Goal: Information Seeking & Learning: Learn about a topic

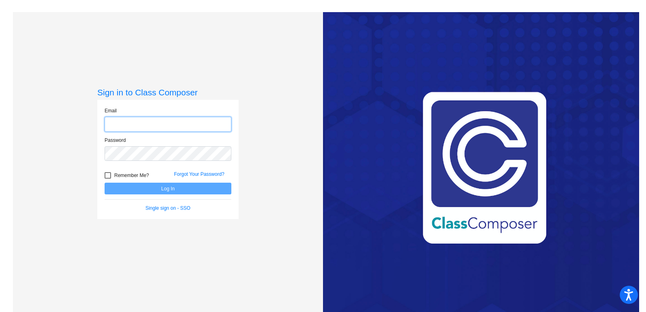
type input "[EMAIL_ADDRESS][DOMAIN_NAME]"
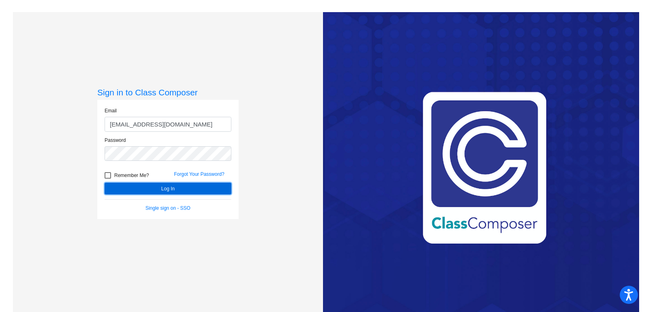
click at [154, 189] on button "Log In" at bounding box center [168, 189] width 127 height 12
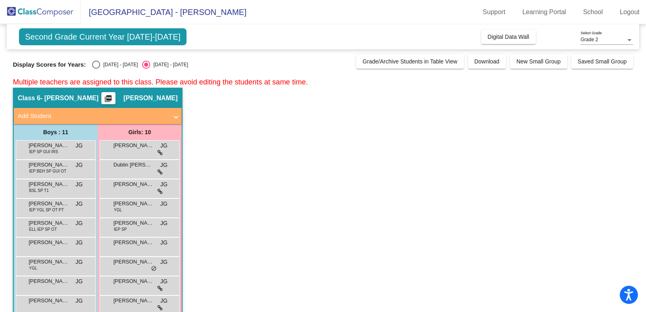
click at [92, 65] on div "Select an option" at bounding box center [96, 65] width 8 height 8
click at [96, 69] on input "[DATE] - [DATE]" at bounding box center [96, 69] width 0 height 0
radio input "true"
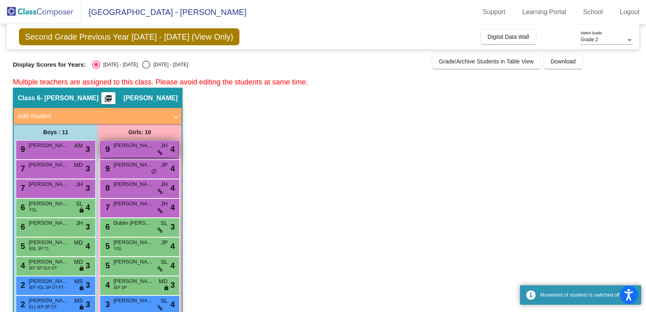
click at [142, 152] on div "9 [PERSON_NAME] JH lock do_not_disturb_alt 4" at bounding box center [139, 149] width 77 height 17
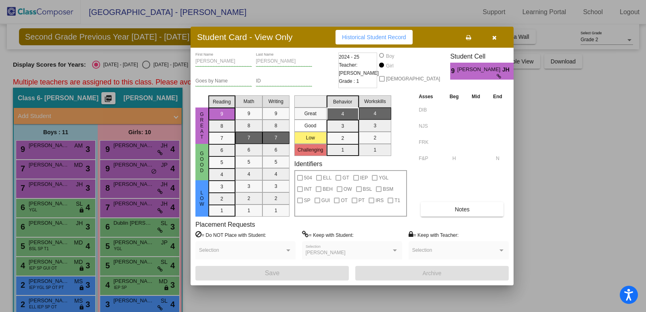
click at [496, 37] on icon "button" at bounding box center [494, 38] width 4 height 6
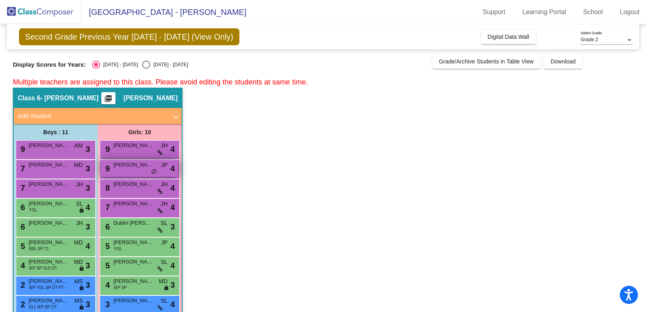
click at [137, 169] on div "9 [PERSON_NAME] JP lock do_not_disturb_alt 4" at bounding box center [139, 168] width 77 height 17
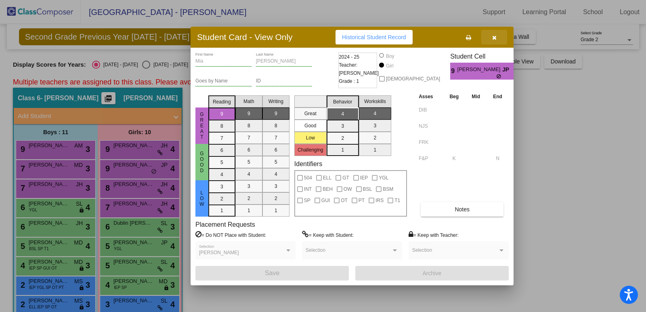
click at [495, 38] on icon "button" at bounding box center [494, 38] width 4 height 6
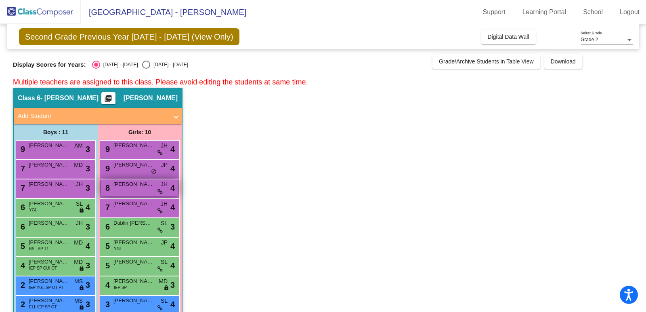
click at [141, 187] on span "[PERSON_NAME]" at bounding box center [133, 184] width 40 height 8
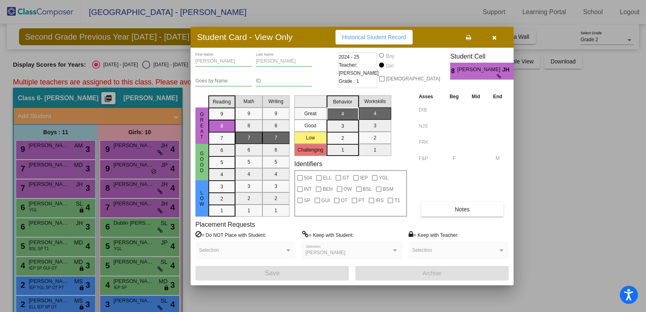
click at [495, 36] on icon "button" at bounding box center [494, 38] width 4 height 6
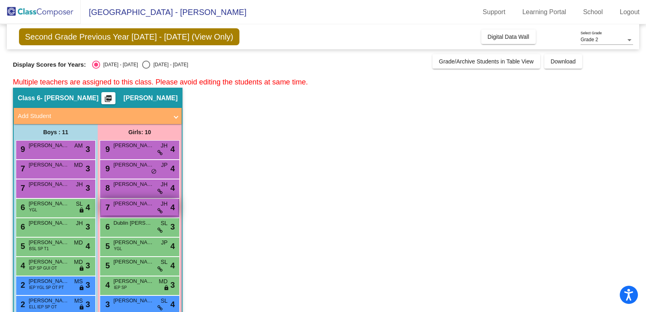
click at [131, 208] on div "7 Sloane [PERSON_NAME] lock do_not_disturb_alt 4" at bounding box center [139, 207] width 77 height 17
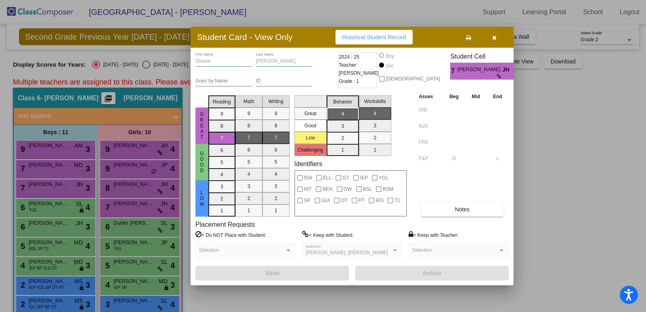
click at [496, 38] on icon "button" at bounding box center [494, 38] width 4 height 6
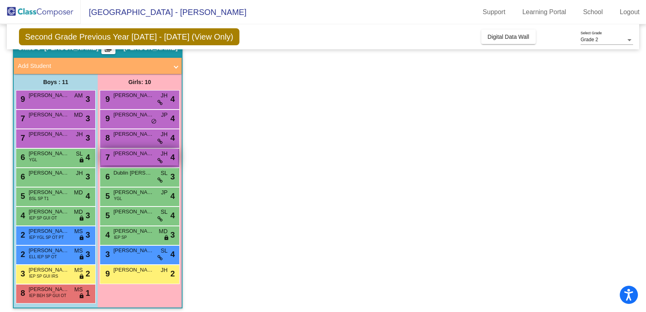
scroll to position [54, 0]
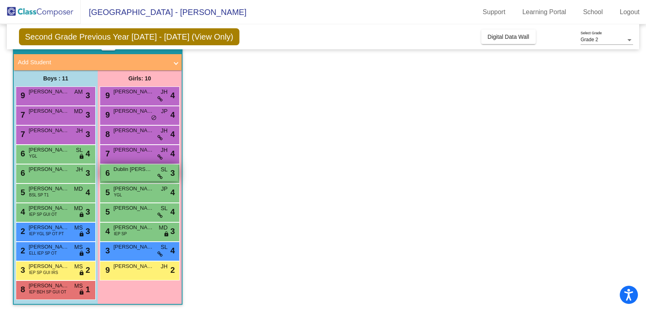
click at [132, 176] on div "6 Dublin [PERSON_NAME] lock do_not_disturb_alt 3" at bounding box center [139, 172] width 77 height 17
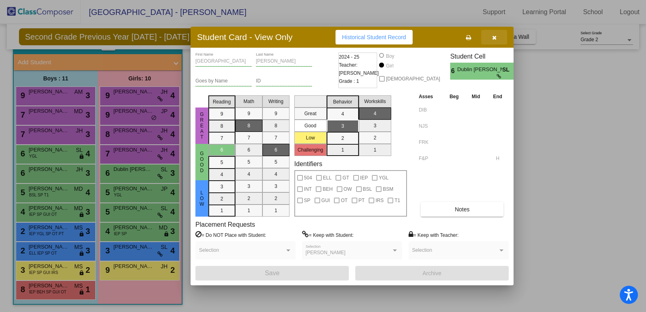
click at [496, 38] on icon "button" at bounding box center [494, 38] width 4 height 6
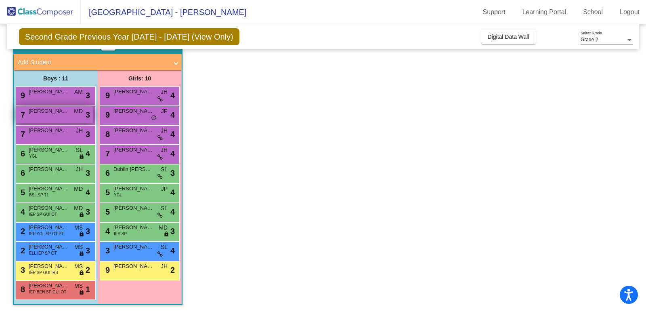
click at [46, 111] on span "[PERSON_NAME]" at bounding box center [49, 111] width 40 height 8
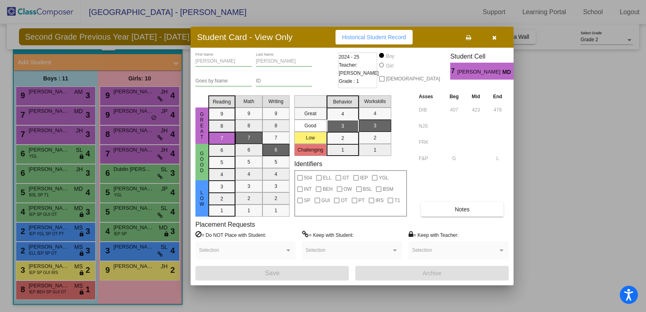
click at [494, 35] on icon "button" at bounding box center [494, 38] width 4 height 6
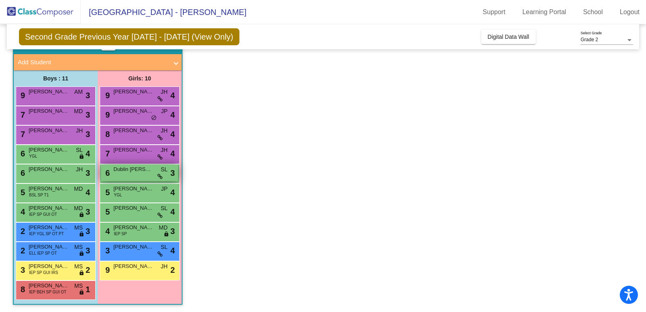
click at [136, 173] on div "6 Dublin [PERSON_NAME] lock do_not_disturb_alt 3" at bounding box center [139, 172] width 77 height 17
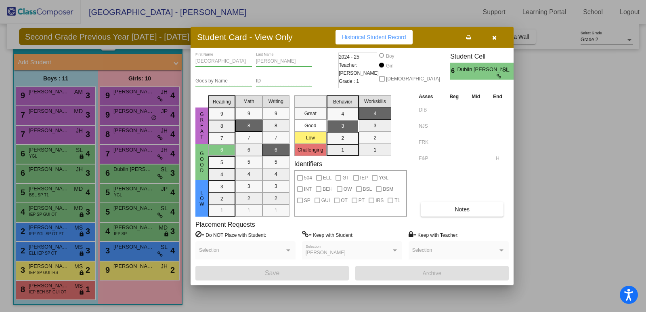
click at [494, 41] on button "button" at bounding box center [494, 37] width 26 height 15
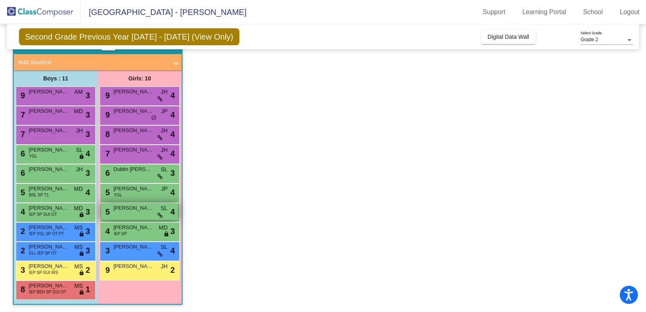
click at [133, 211] on span "[PERSON_NAME]" at bounding box center [133, 208] width 40 height 8
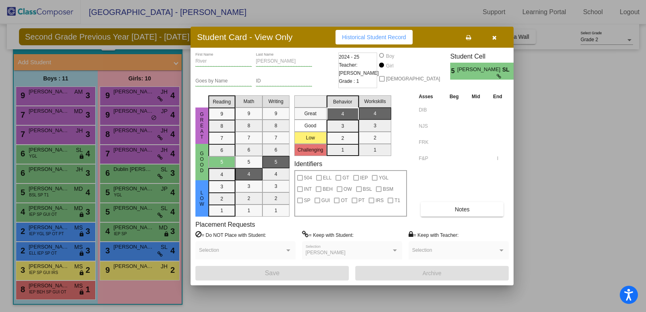
click at [492, 39] on icon "button" at bounding box center [494, 38] width 4 height 6
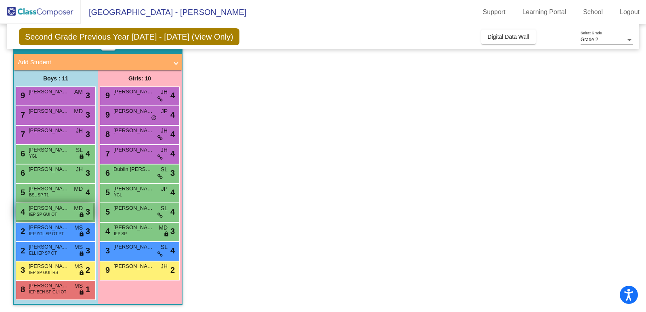
click at [69, 212] on div "4 [PERSON_NAME] IEP SP GUI OT MD lock do_not_disturb_alt 3" at bounding box center [54, 211] width 77 height 17
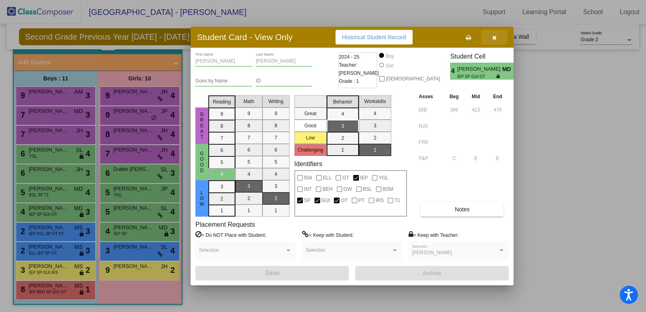
click at [496, 38] on icon "button" at bounding box center [494, 38] width 4 height 6
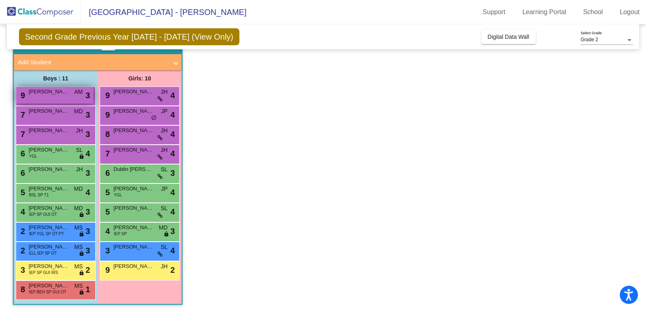
click at [53, 96] on div "9 [PERSON_NAME] AM lock do_not_disturb_alt 3" at bounding box center [54, 95] width 77 height 17
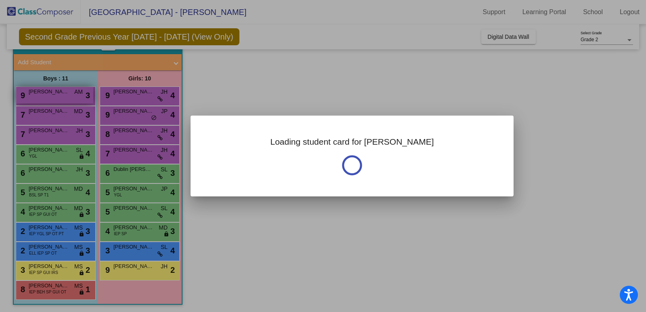
click at [53, 96] on div at bounding box center [323, 156] width 646 height 312
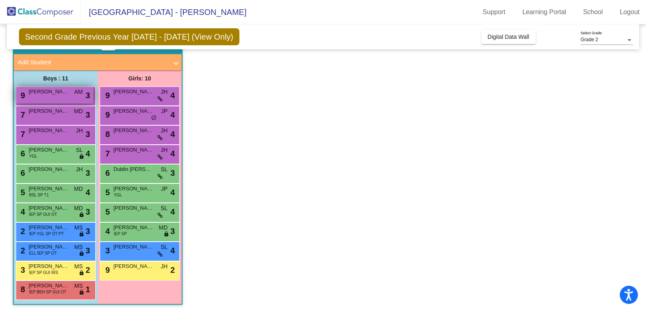
click at [53, 96] on div "9 [PERSON_NAME] AM lock do_not_disturb_alt 3" at bounding box center [54, 95] width 77 height 17
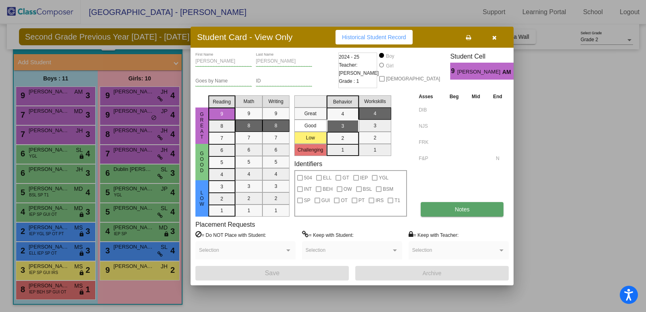
click at [452, 209] on button "Notes" at bounding box center [462, 209] width 83 height 15
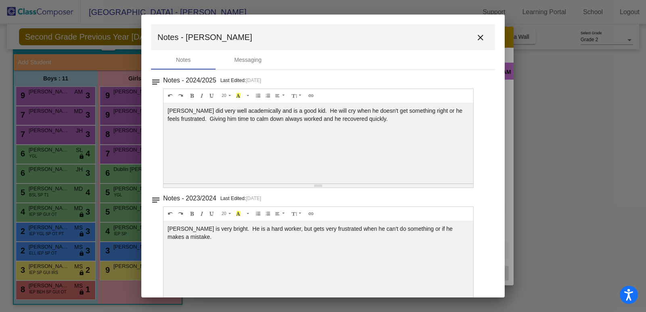
click at [477, 39] on mat-icon "close" at bounding box center [481, 38] width 10 height 10
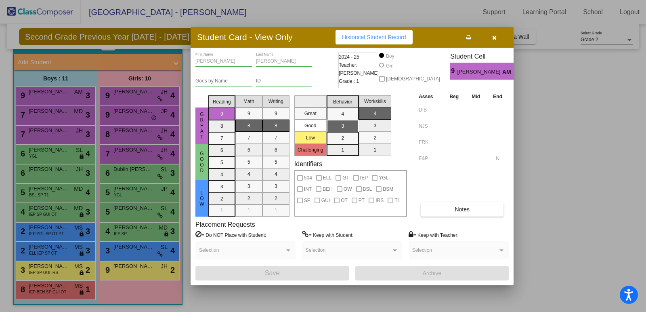
click at [495, 36] on icon "button" at bounding box center [494, 38] width 4 height 6
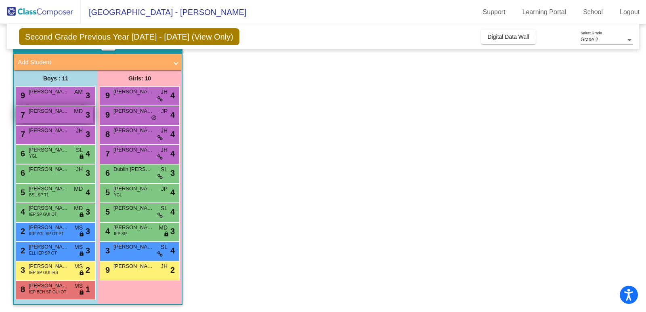
click at [48, 117] on div "7 [PERSON_NAME] MD lock do_not_disturb_alt 3" at bounding box center [54, 114] width 77 height 17
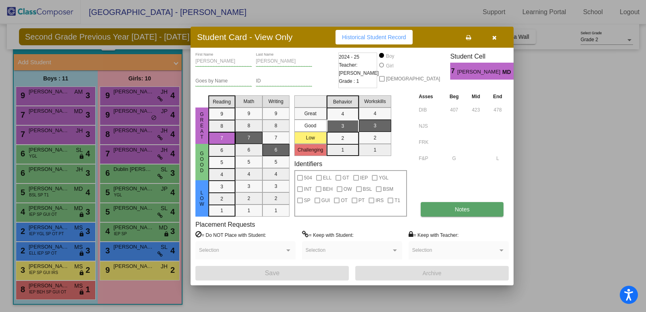
click at [480, 212] on button "Notes" at bounding box center [462, 209] width 83 height 15
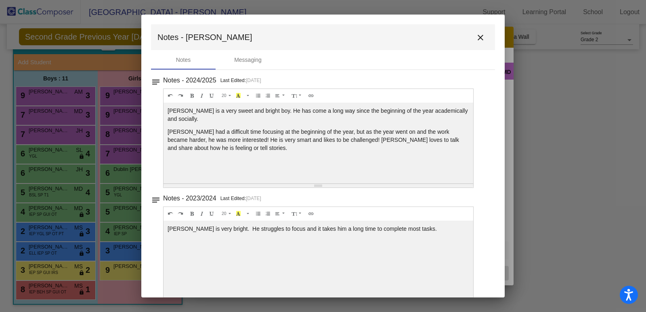
click at [476, 36] on mat-icon "close" at bounding box center [481, 38] width 10 height 10
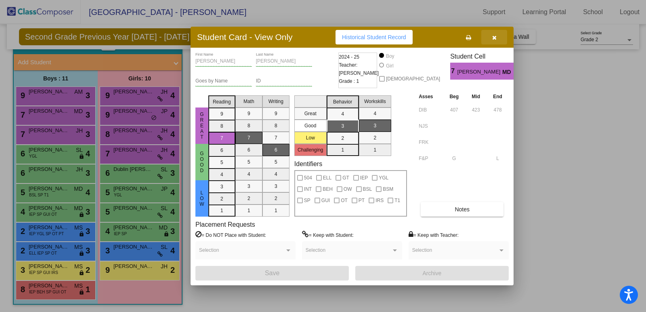
click at [496, 36] on icon "button" at bounding box center [494, 38] width 4 height 6
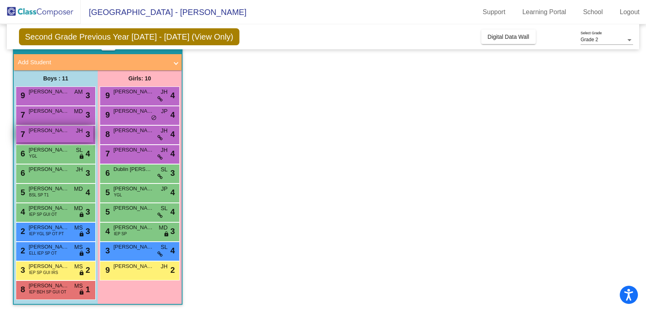
click at [50, 134] on div "7 [PERSON_NAME] lock do_not_disturb_alt 3" at bounding box center [54, 134] width 77 height 17
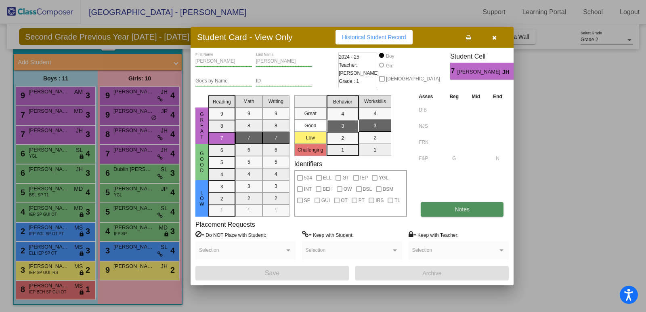
click at [463, 204] on button "Notes" at bounding box center [462, 209] width 83 height 15
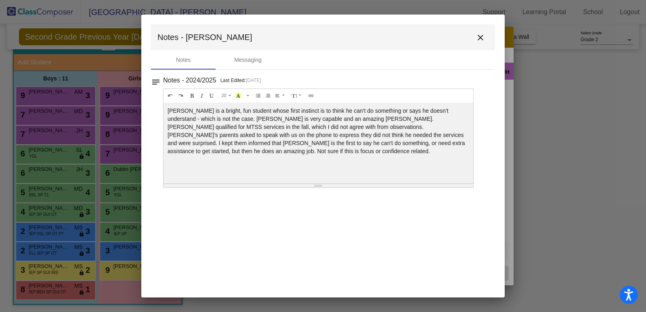
click at [483, 38] on mat-icon "close" at bounding box center [481, 38] width 10 height 10
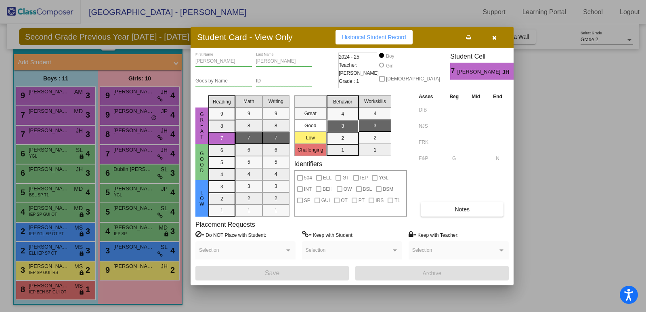
click at [494, 34] on span "button" at bounding box center [494, 37] width 4 height 6
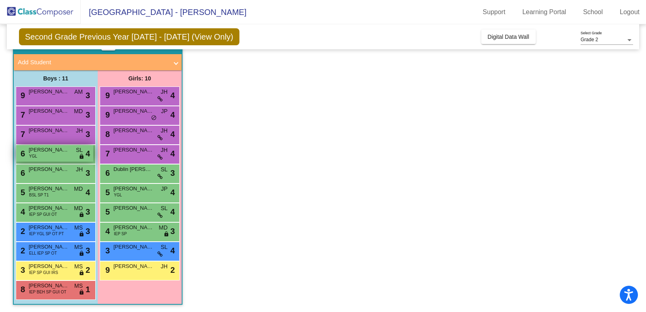
click at [30, 153] on span "YGL" at bounding box center [33, 156] width 8 height 6
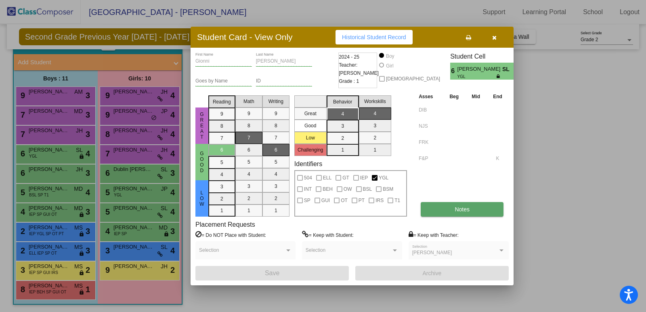
click at [472, 207] on button "Notes" at bounding box center [462, 209] width 83 height 15
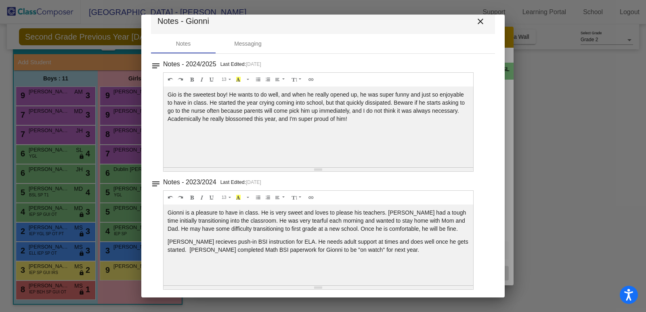
scroll to position [17, 0]
click at [477, 21] on mat-icon "close" at bounding box center [481, 21] width 10 height 10
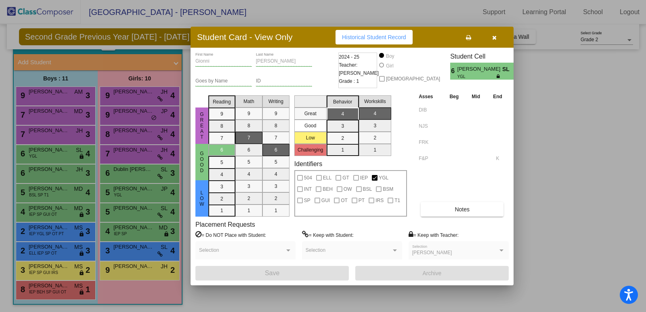
click at [499, 36] on button "button" at bounding box center [494, 37] width 26 height 15
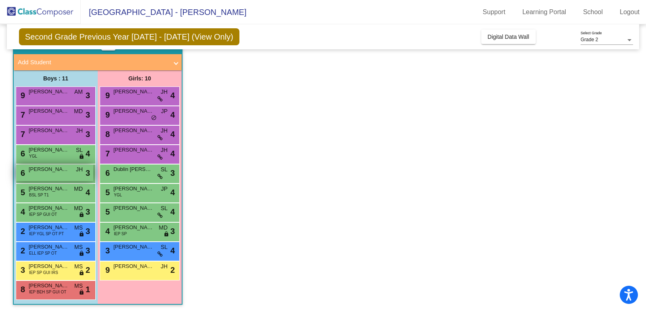
click at [38, 169] on span "[PERSON_NAME]" at bounding box center [49, 169] width 40 height 8
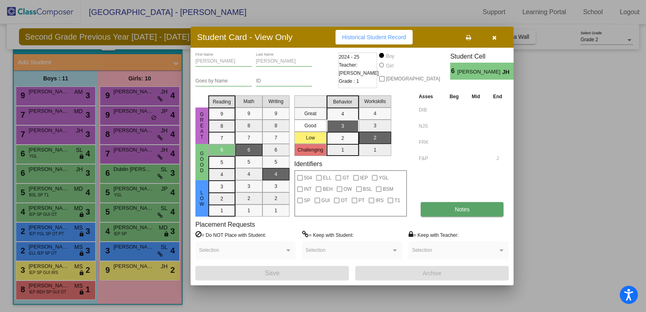
click at [456, 209] on span "Notes" at bounding box center [462, 209] width 15 height 6
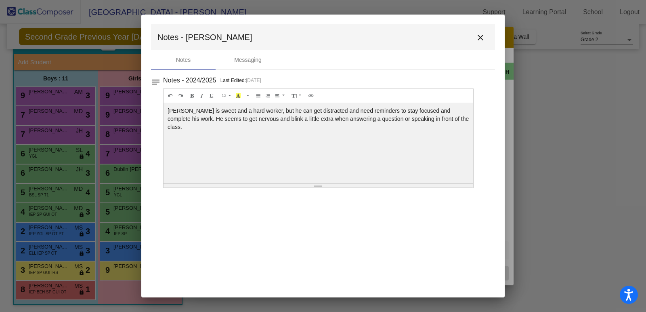
click at [481, 34] on mat-icon "close" at bounding box center [481, 38] width 10 height 10
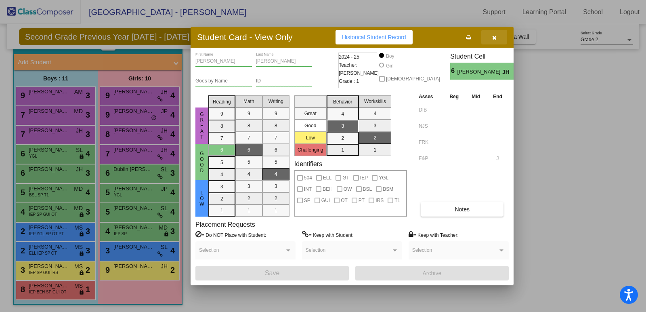
click at [495, 37] on icon "button" at bounding box center [494, 38] width 4 height 6
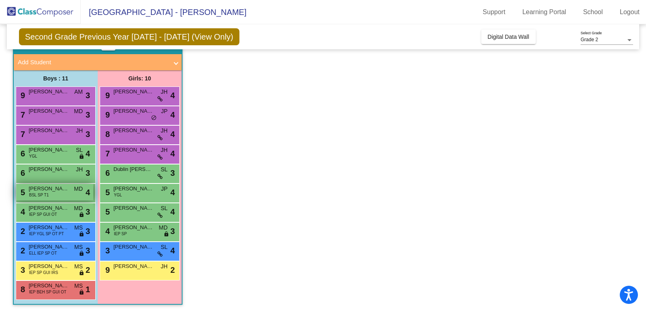
click at [48, 190] on span "[PERSON_NAME]" at bounding box center [49, 189] width 40 height 8
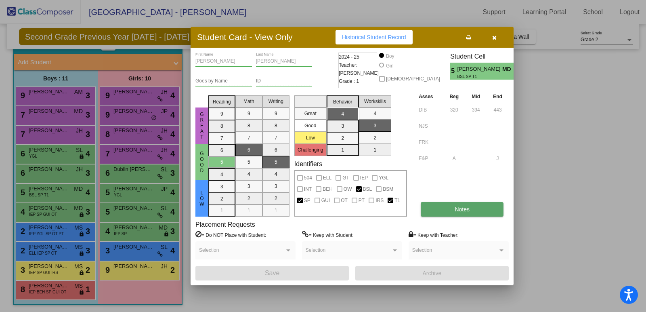
click at [455, 205] on button "Notes" at bounding box center [462, 209] width 83 height 15
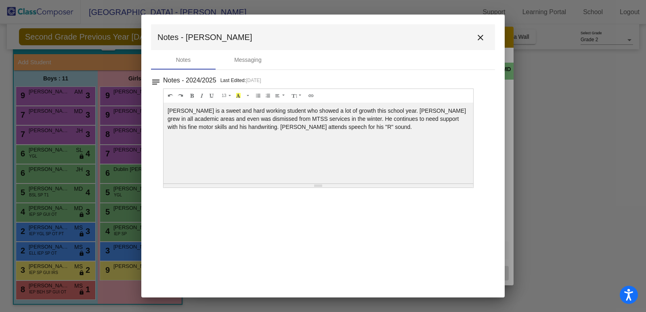
click at [482, 35] on mat-icon "close" at bounding box center [481, 38] width 10 height 10
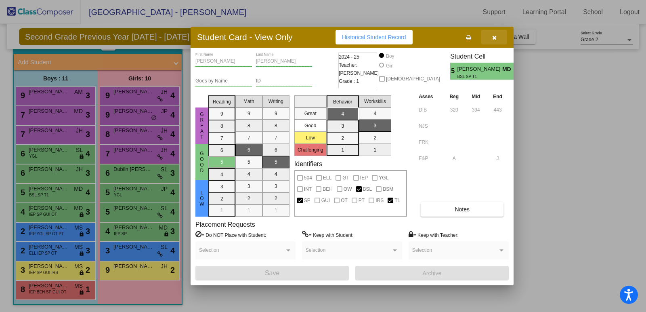
click at [494, 36] on icon "button" at bounding box center [494, 38] width 4 height 6
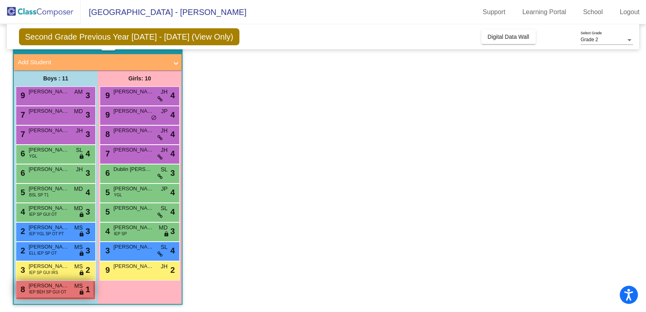
click at [54, 290] on span "IEP BEH SP GUI OT" at bounding box center [47, 292] width 37 height 6
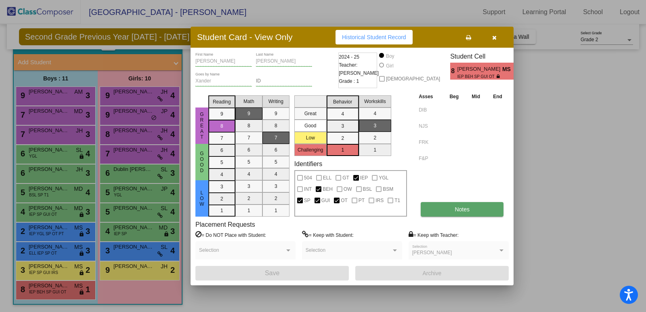
click at [482, 208] on button "Notes" at bounding box center [462, 209] width 83 height 15
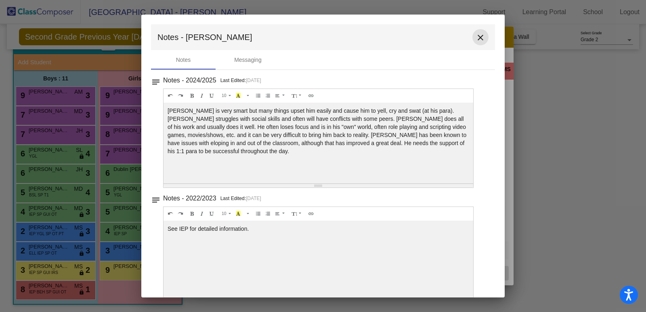
click at [476, 36] on mat-icon "close" at bounding box center [481, 38] width 10 height 10
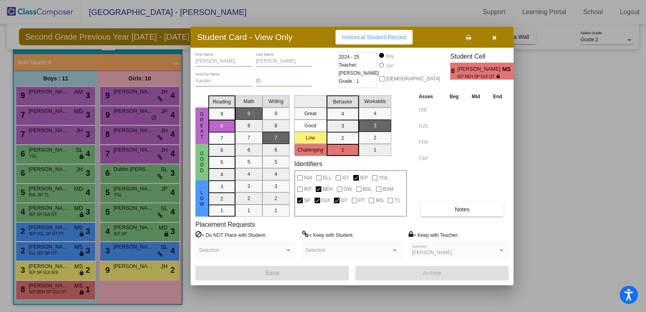
click at [492, 36] on icon "button" at bounding box center [494, 38] width 4 height 6
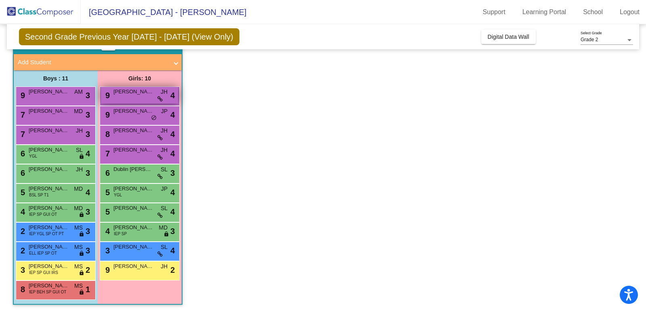
click at [139, 92] on span "[PERSON_NAME]" at bounding box center [133, 92] width 40 height 8
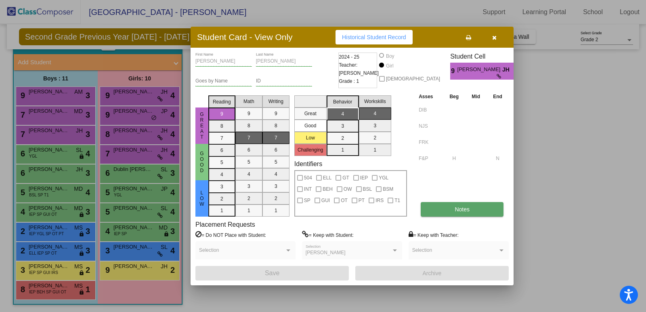
click at [460, 213] on button "Notes" at bounding box center [462, 209] width 83 height 15
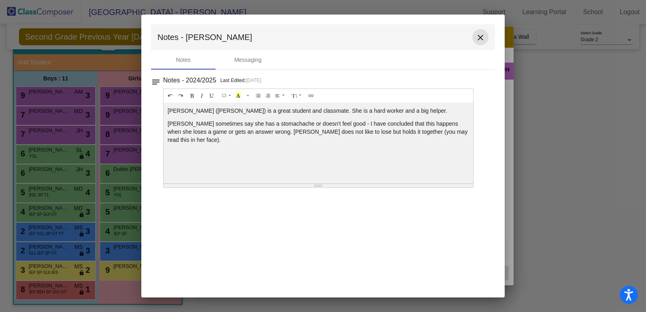
click at [483, 34] on mat-icon "close" at bounding box center [481, 38] width 10 height 10
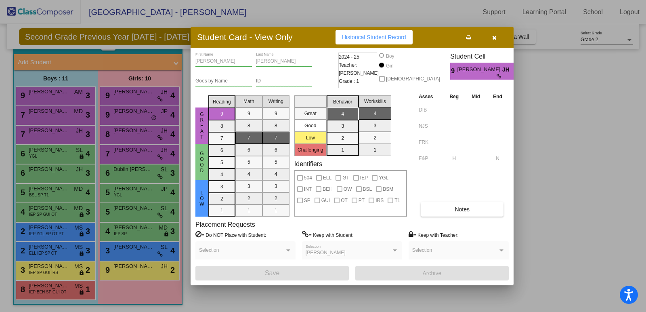
click at [498, 34] on button "button" at bounding box center [494, 37] width 26 height 15
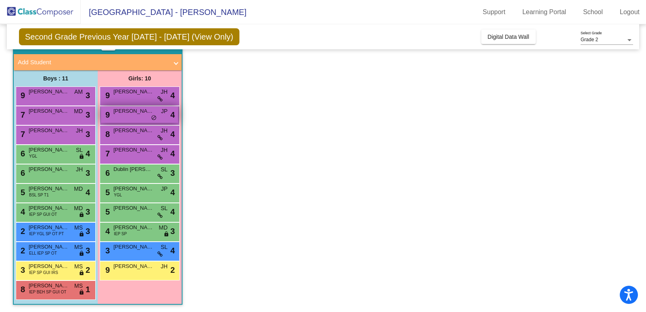
click at [126, 117] on div "9 [PERSON_NAME] JP lock do_not_disturb_alt 4" at bounding box center [139, 114] width 77 height 17
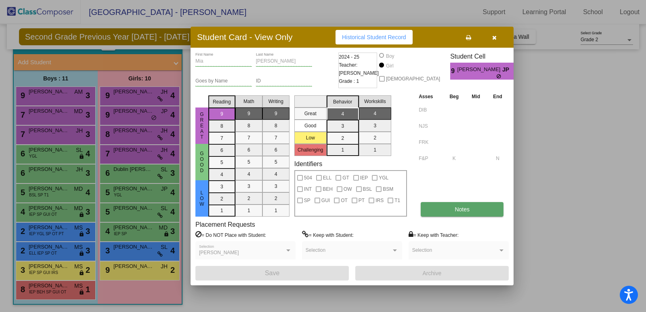
click at [437, 210] on button "Notes" at bounding box center [462, 209] width 83 height 15
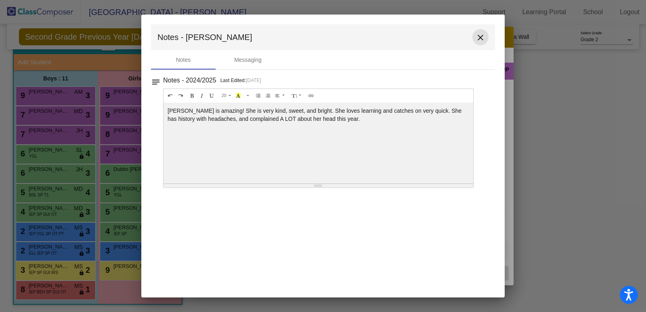
click at [480, 37] on mat-icon "close" at bounding box center [481, 38] width 10 height 10
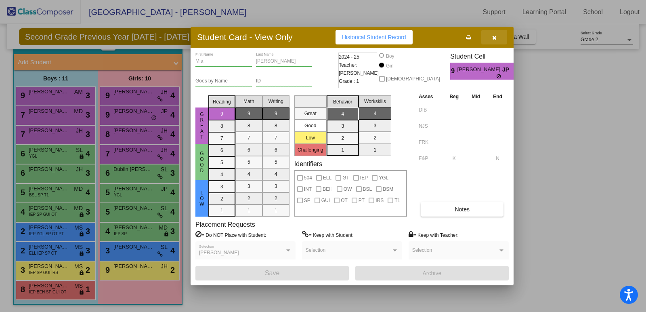
click at [494, 37] on icon "button" at bounding box center [494, 38] width 4 height 6
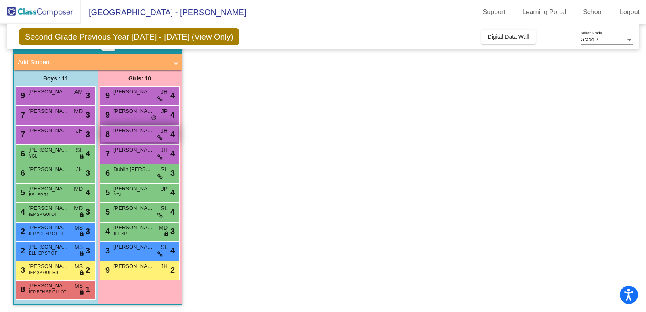
click at [128, 134] on div "8 [PERSON_NAME] [PERSON_NAME] lock do_not_disturb_alt 4" at bounding box center [139, 134] width 77 height 17
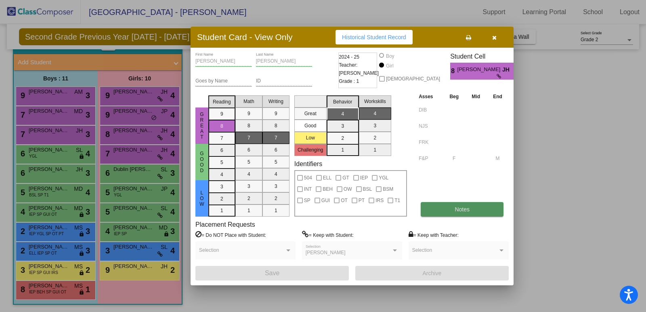
click at [462, 206] on span "Notes" at bounding box center [462, 209] width 15 height 6
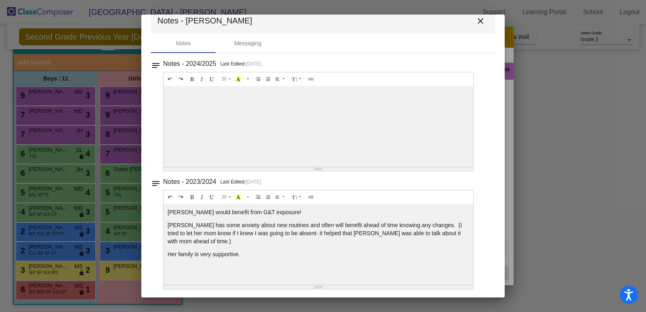
click at [476, 19] on mat-icon "close" at bounding box center [481, 21] width 10 height 10
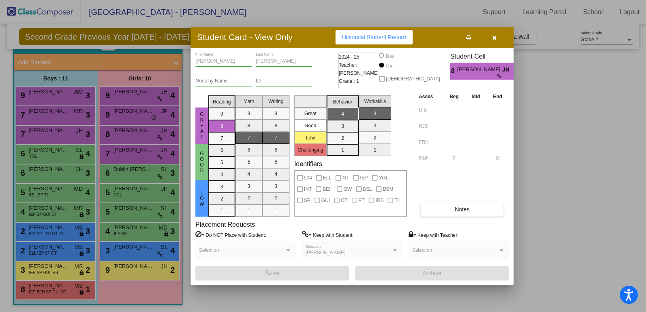
click at [492, 36] on button "button" at bounding box center [494, 37] width 26 height 15
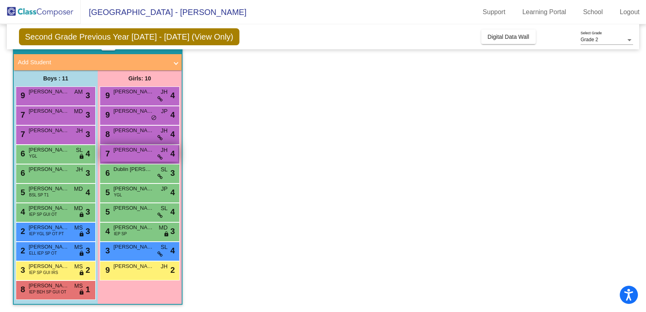
click at [125, 152] on span "[PERSON_NAME]" at bounding box center [133, 150] width 40 height 8
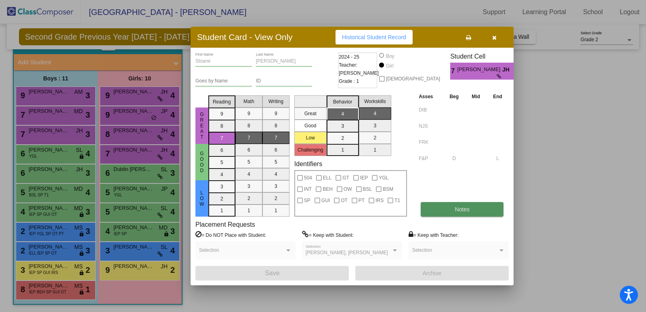
click at [454, 216] on button "Notes" at bounding box center [462, 209] width 83 height 15
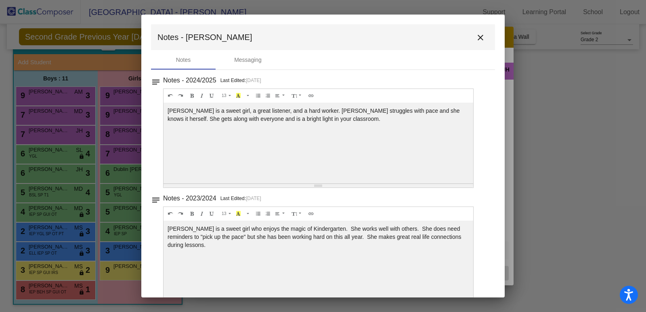
click at [462, 38] on mat-toolbar "Notes - Sloane close" at bounding box center [323, 37] width 344 height 26
click at [478, 38] on mat-icon "close" at bounding box center [481, 38] width 10 height 10
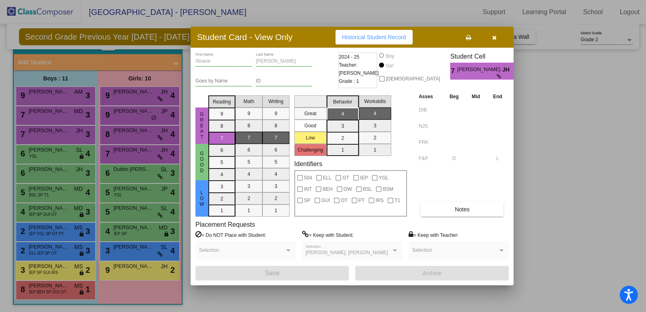
click at [494, 38] on icon "button" at bounding box center [494, 38] width 4 height 6
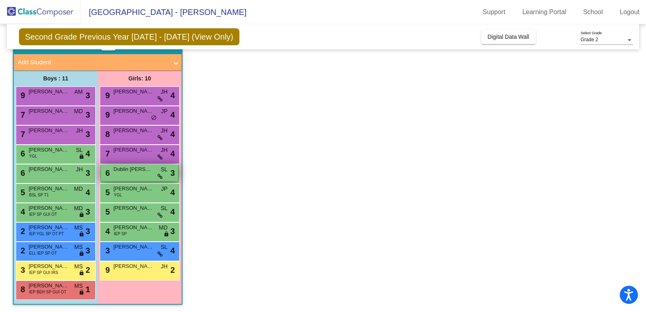
click at [126, 177] on div "6 Dublin [PERSON_NAME] lock do_not_disturb_alt 3" at bounding box center [139, 172] width 77 height 17
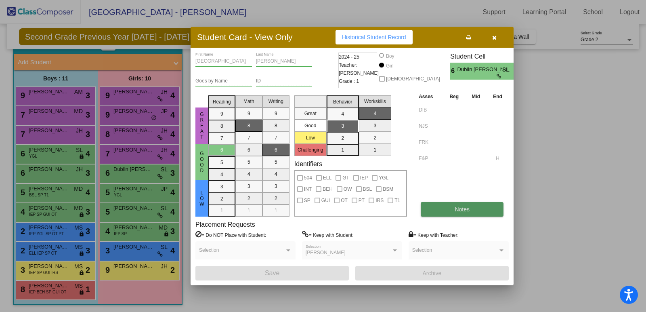
click at [464, 209] on span "Notes" at bounding box center [462, 209] width 15 height 6
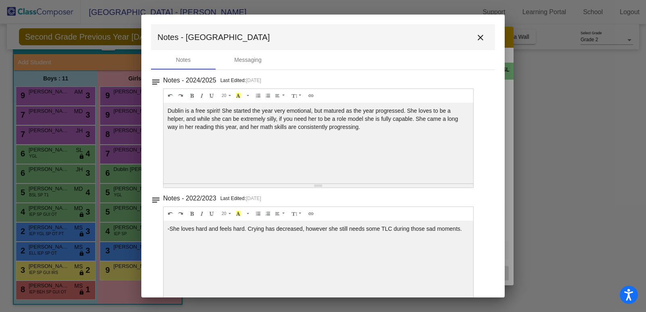
click at [480, 36] on mat-icon "close" at bounding box center [481, 38] width 10 height 10
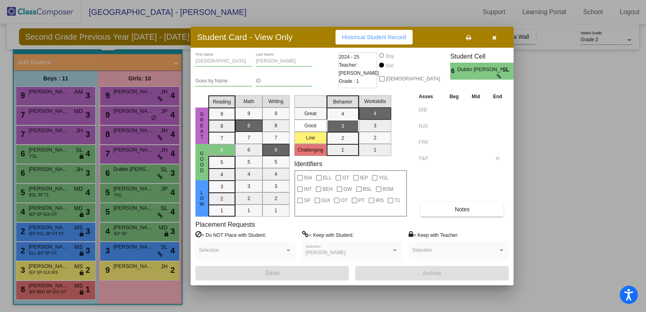
click at [496, 36] on icon "button" at bounding box center [494, 38] width 4 height 6
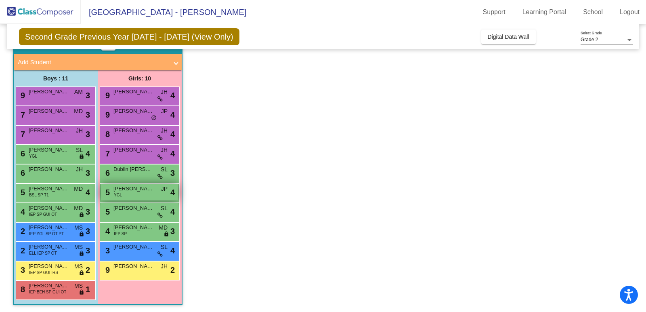
click at [127, 191] on span "[PERSON_NAME]" at bounding box center [133, 189] width 40 height 8
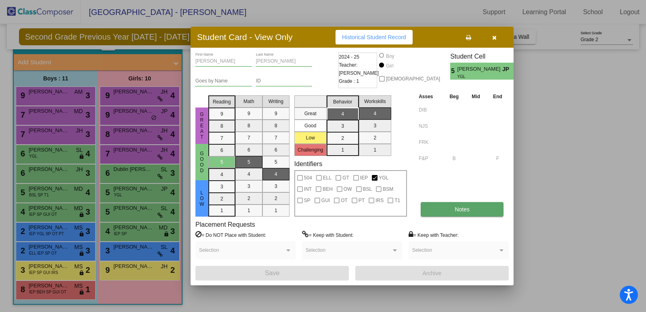
click at [463, 213] on button "Notes" at bounding box center [462, 209] width 83 height 15
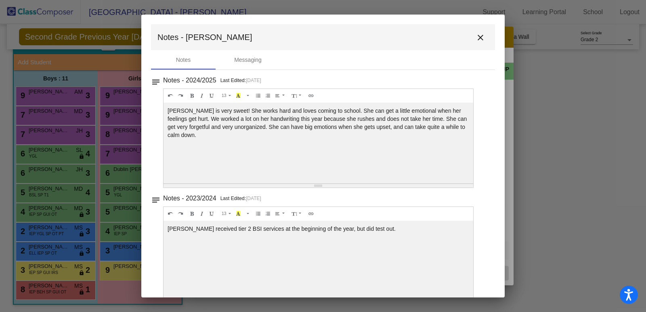
click at [477, 38] on mat-icon "close" at bounding box center [481, 38] width 10 height 10
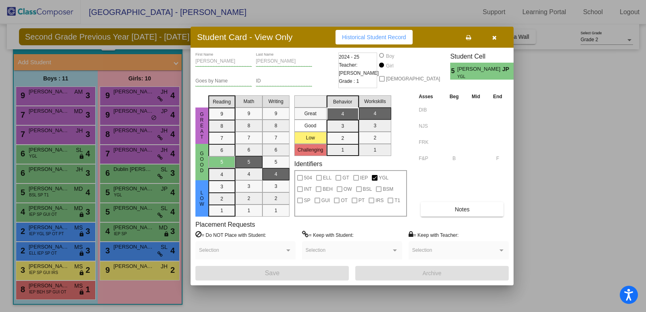
click at [495, 37] on icon "button" at bounding box center [494, 38] width 4 height 6
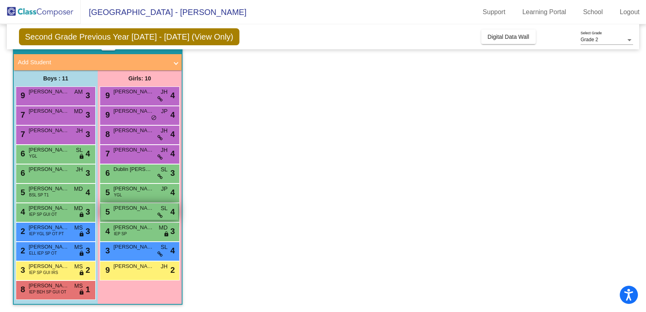
click at [124, 210] on span "[PERSON_NAME]" at bounding box center [133, 208] width 40 height 8
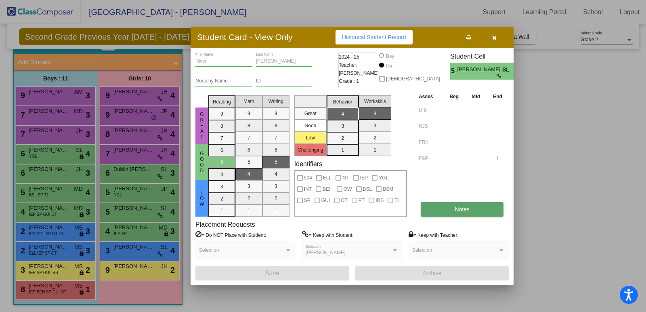
click at [459, 211] on span "Notes" at bounding box center [462, 209] width 15 height 6
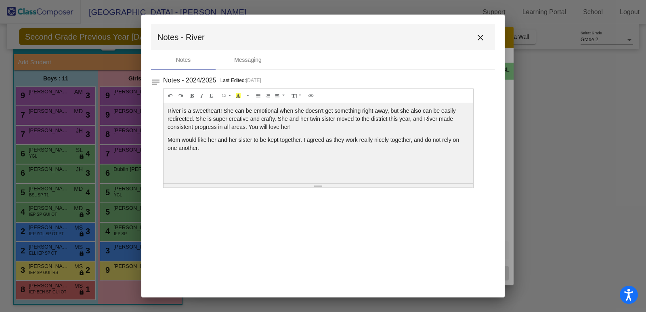
click at [479, 39] on mat-icon "close" at bounding box center [481, 38] width 10 height 10
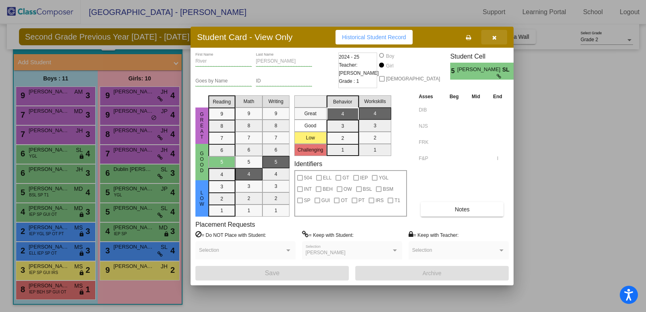
click at [498, 38] on button "button" at bounding box center [494, 37] width 26 height 15
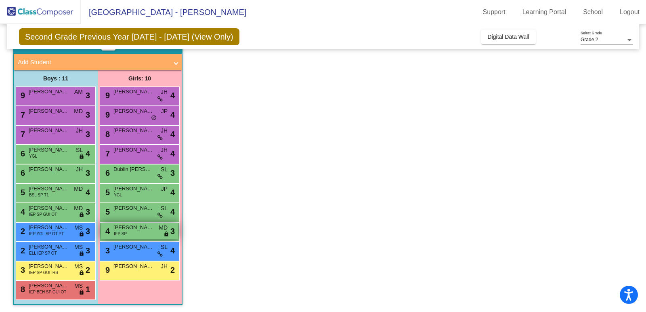
click at [122, 231] on span "IEP SP" at bounding box center [120, 234] width 13 height 6
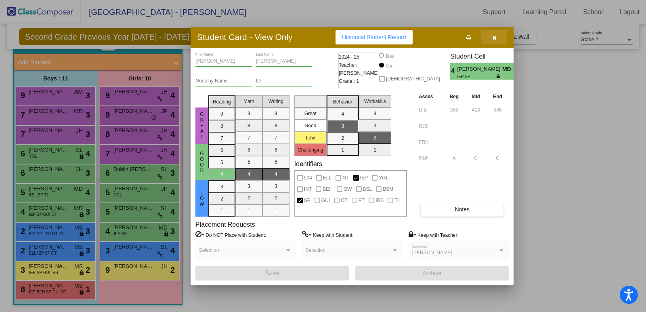
click at [494, 38] on icon "button" at bounding box center [494, 38] width 4 height 6
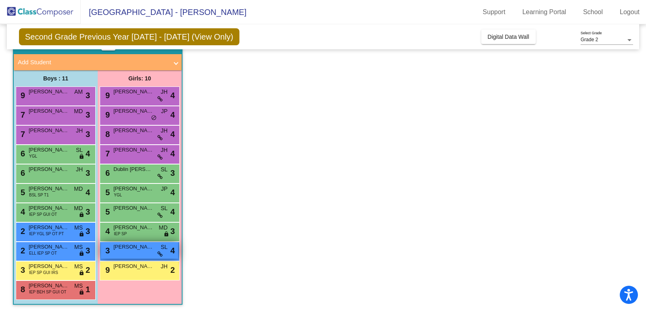
click at [130, 245] on span "[PERSON_NAME]" at bounding box center [133, 247] width 40 height 8
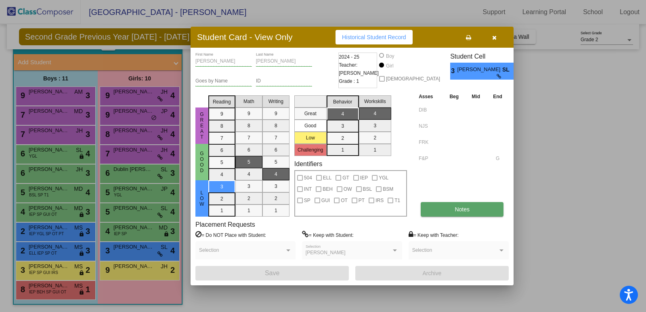
click at [462, 210] on span "Notes" at bounding box center [462, 209] width 15 height 6
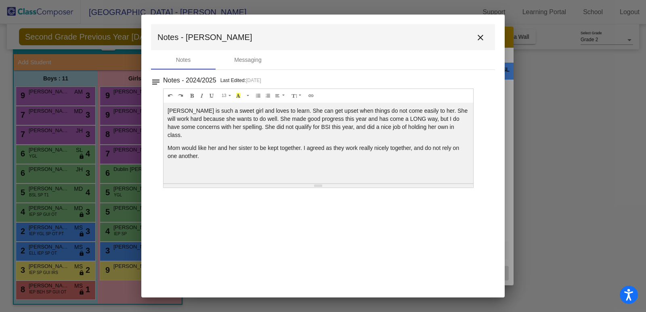
click at [482, 39] on mat-icon "close" at bounding box center [481, 38] width 10 height 10
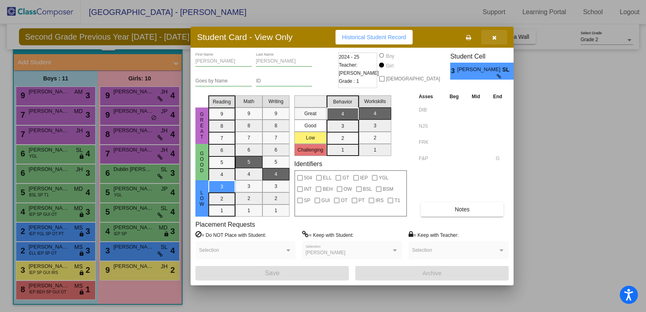
click at [482, 39] on button "button" at bounding box center [494, 37] width 26 height 15
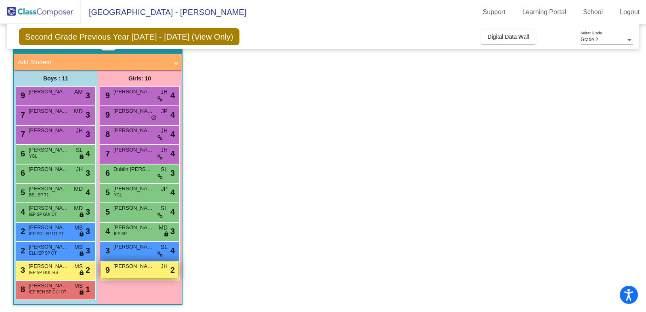
click at [127, 270] on div "9 [PERSON_NAME] [PERSON_NAME] lock do_not_disturb_alt 2" at bounding box center [139, 269] width 77 height 17
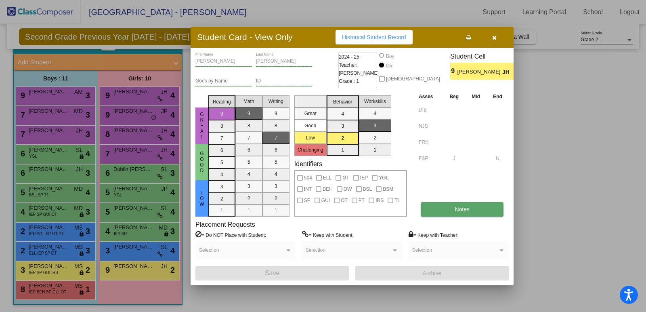
click at [458, 214] on button "Notes" at bounding box center [462, 209] width 83 height 15
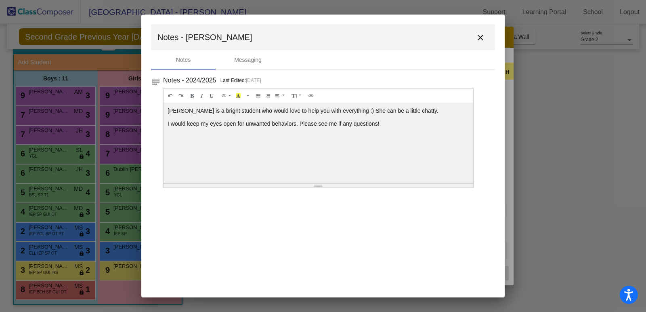
click at [480, 38] on mat-icon "close" at bounding box center [481, 38] width 10 height 10
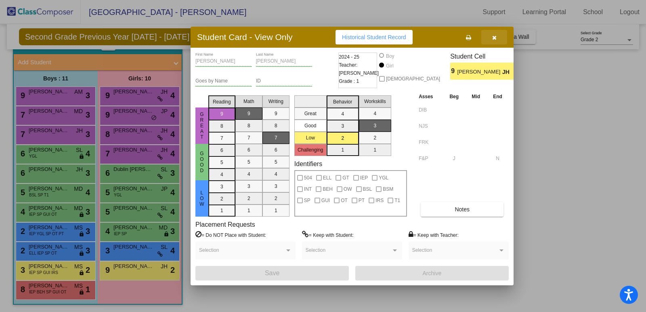
click at [495, 38] on icon "button" at bounding box center [494, 38] width 4 height 6
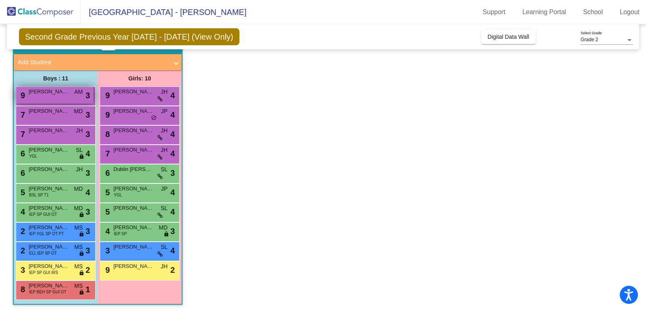
click at [51, 93] on span "[PERSON_NAME]" at bounding box center [49, 92] width 40 height 8
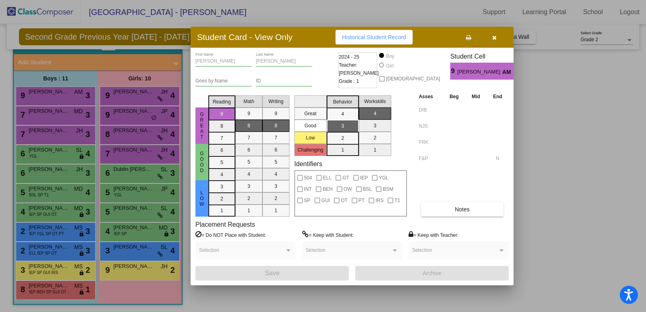
click at [494, 38] on icon "button" at bounding box center [494, 38] width 4 height 6
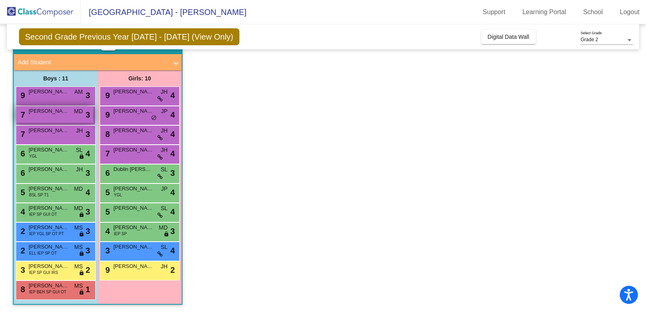
click at [57, 113] on span "[PERSON_NAME]" at bounding box center [49, 111] width 40 height 8
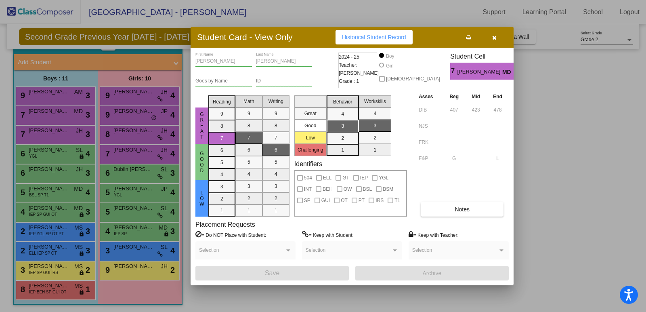
click at [494, 36] on icon "button" at bounding box center [494, 38] width 4 height 6
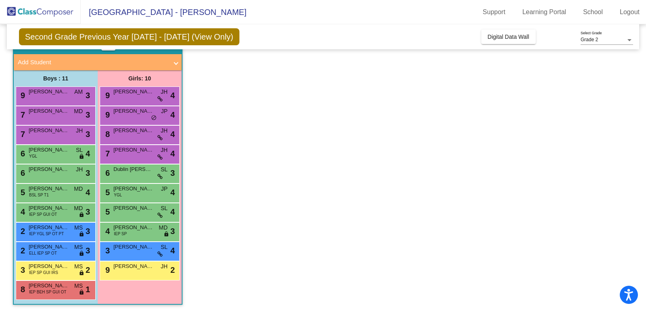
click at [29, 141] on div "7 [PERSON_NAME] lock do_not_disturb_alt 3" at bounding box center [56, 134] width 80 height 19
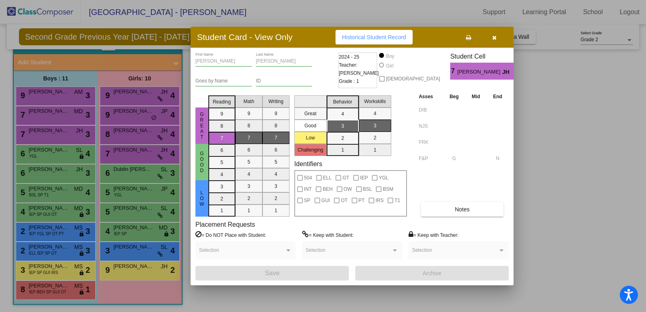
click at [492, 34] on button "button" at bounding box center [494, 37] width 26 height 15
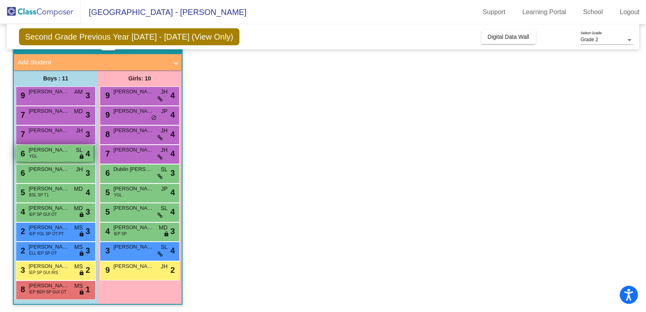
click at [50, 148] on span "[PERSON_NAME]" at bounding box center [49, 150] width 40 height 8
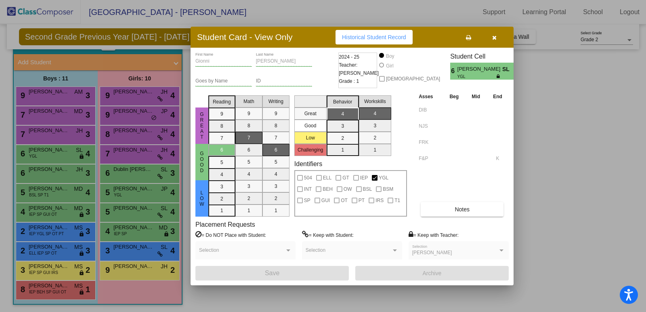
click at [493, 39] on icon "button" at bounding box center [494, 38] width 4 height 6
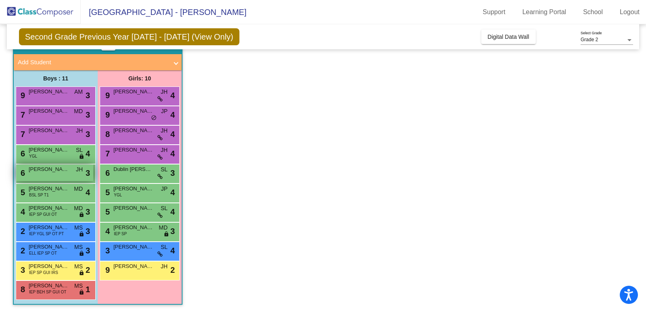
click at [35, 171] on span "[PERSON_NAME]" at bounding box center [49, 169] width 40 height 8
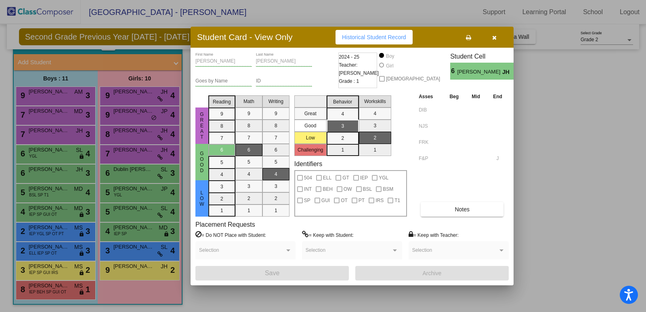
click at [495, 41] on button "button" at bounding box center [494, 37] width 26 height 15
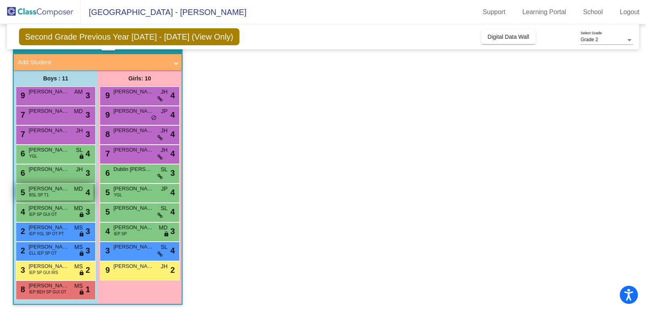
click at [42, 190] on span "[PERSON_NAME]" at bounding box center [49, 189] width 40 height 8
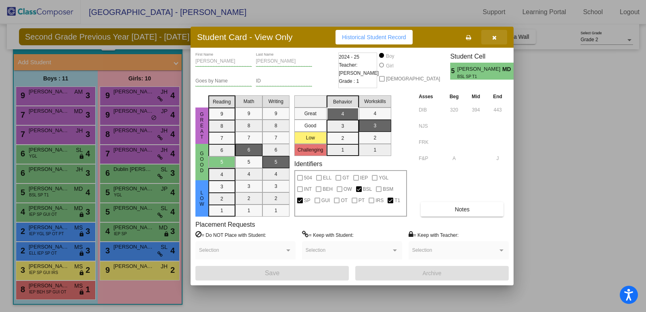
click at [492, 38] on button "button" at bounding box center [494, 37] width 26 height 15
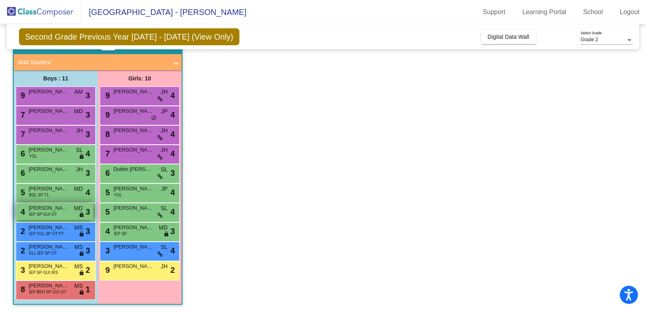
click at [40, 214] on span "IEP SP GUI OT" at bounding box center [43, 214] width 28 height 6
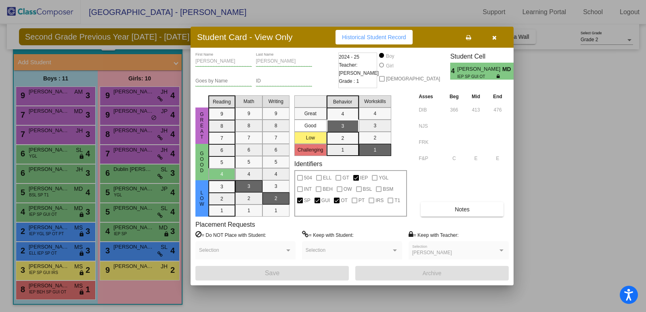
click at [496, 39] on button "button" at bounding box center [494, 37] width 26 height 15
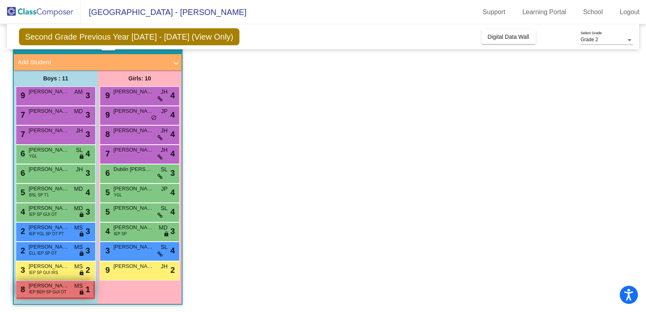
click at [41, 290] on span "IEP BEH SP GUI OT" at bounding box center [47, 292] width 37 height 6
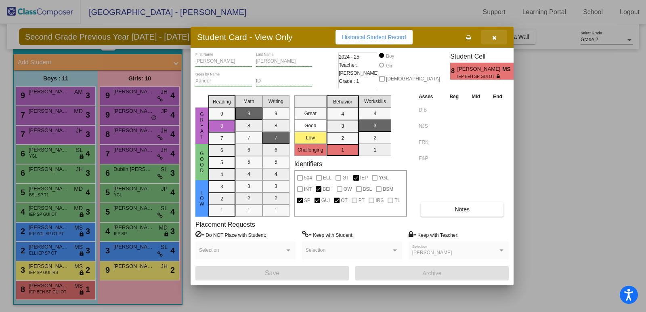
click at [496, 37] on icon "button" at bounding box center [494, 38] width 4 height 6
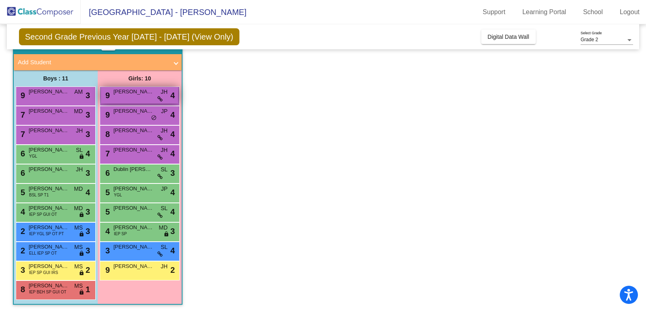
click at [154, 97] on div "9 [PERSON_NAME] JH lock do_not_disturb_alt 4" at bounding box center [139, 95] width 77 height 17
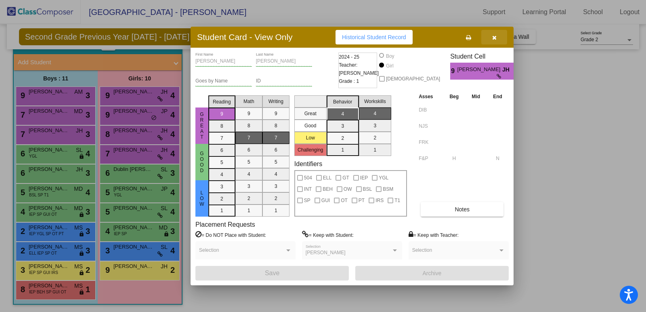
click at [493, 38] on icon "button" at bounding box center [494, 38] width 4 height 6
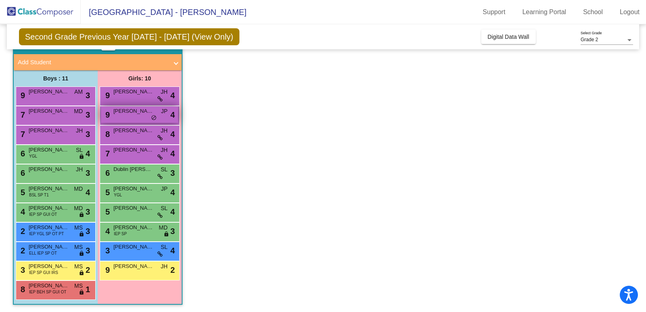
click at [124, 113] on span "[PERSON_NAME]" at bounding box center [133, 111] width 40 height 8
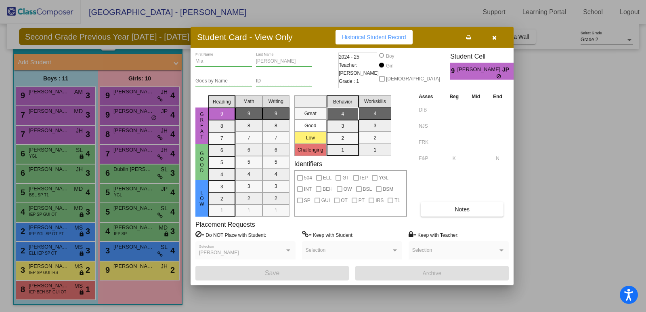
click at [496, 32] on button "button" at bounding box center [494, 37] width 26 height 15
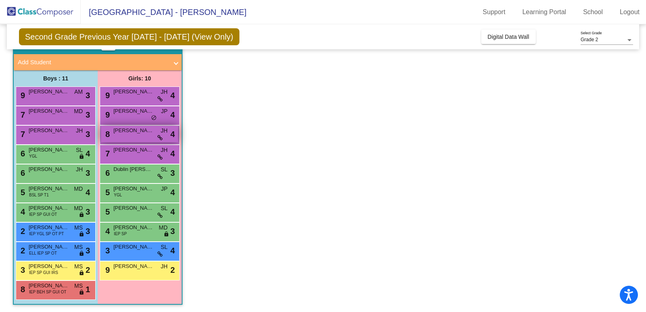
click at [128, 130] on span "[PERSON_NAME]" at bounding box center [133, 130] width 40 height 8
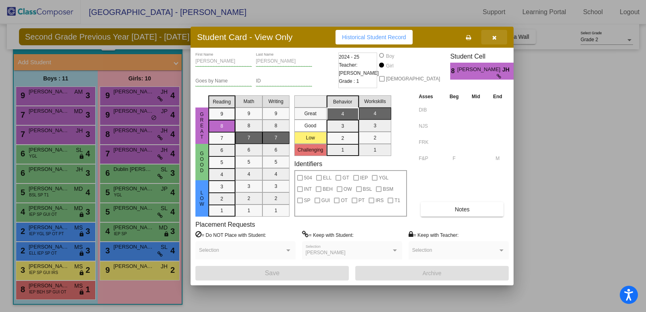
click at [486, 39] on button "button" at bounding box center [494, 37] width 26 height 15
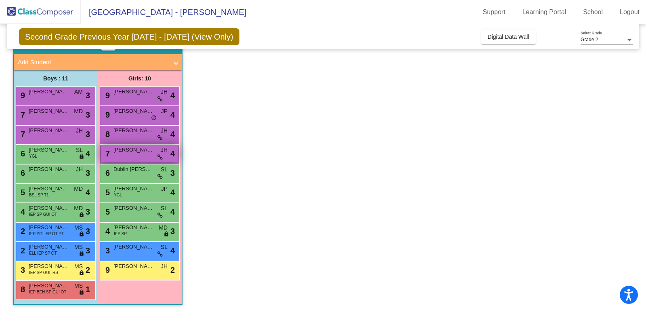
click at [120, 158] on div "7 Sloane [PERSON_NAME] lock do_not_disturb_alt 4" at bounding box center [139, 153] width 77 height 17
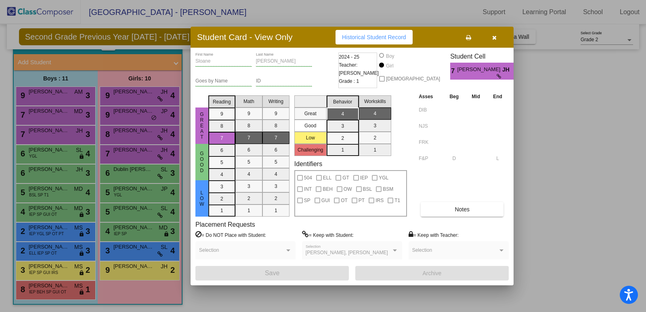
click at [494, 35] on icon "button" at bounding box center [494, 38] width 4 height 6
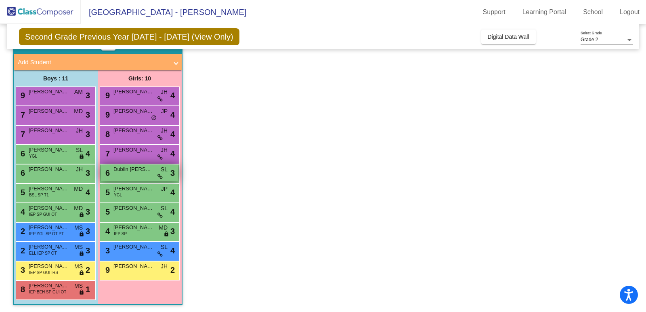
click at [120, 170] on span "Dublin [PERSON_NAME]" at bounding box center [133, 169] width 40 height 8
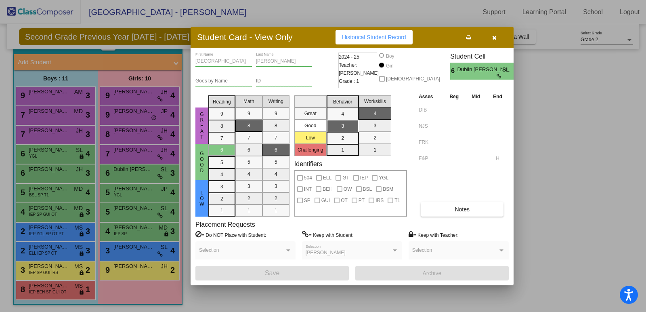
click at [496, 34] on span "button" at bounding box center [494, 37] width 4 height 6
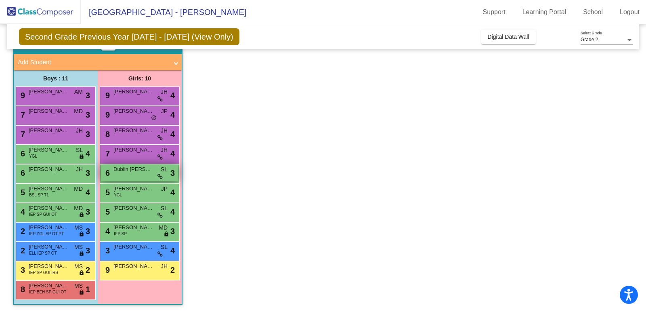
click at [131, 172] on div "6 Dublin [PERSON_NAME] lock do_not_disturb_alt 3" at bounding box center [139, 172] width 77 height 17
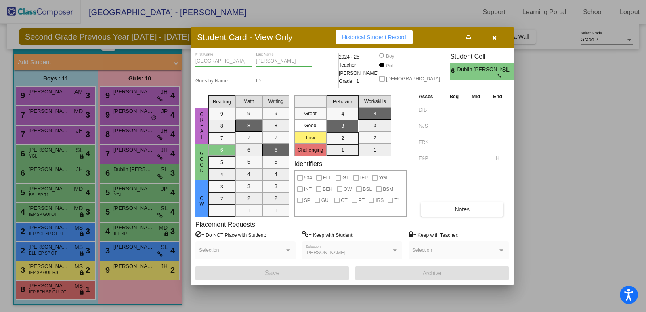
click at [494, 38] on icon "button" at bounding box center [494, 38] width 4 height 6
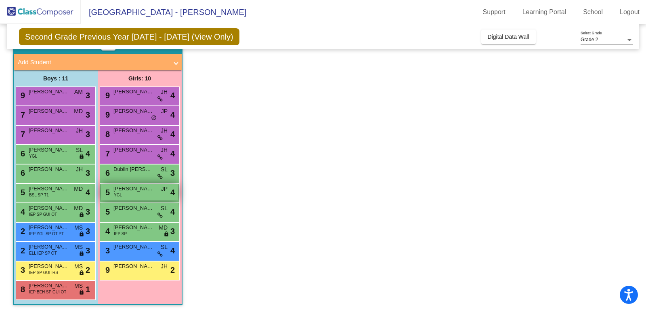
click at [122, 189] on span "[PERSON_NAME]" at bounding box center [133, 189] width 40 height 8
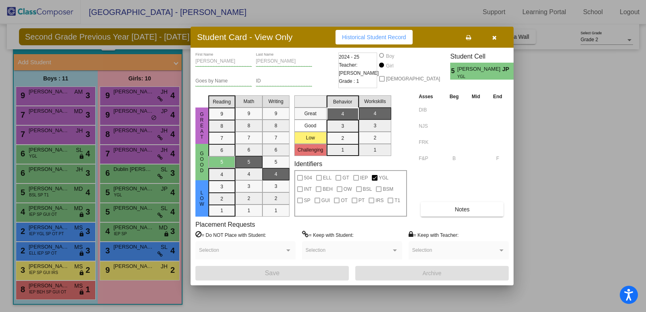
click at [495, 38] on icon "button" at bounding box center [494, 38] width 4 height 6
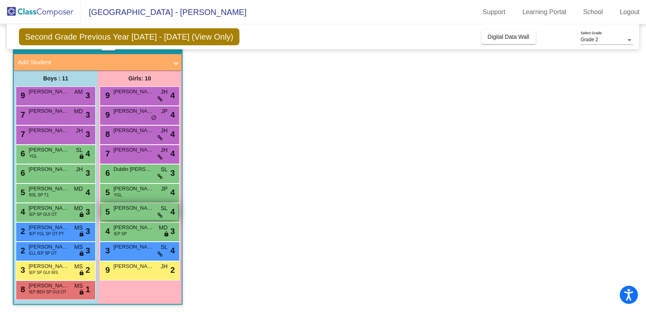
click at [120, 212] on div "5 [PERSON_NAME] lock do_not_disturb_alt 4" at bounding box center [139, 211] width 77 height 17
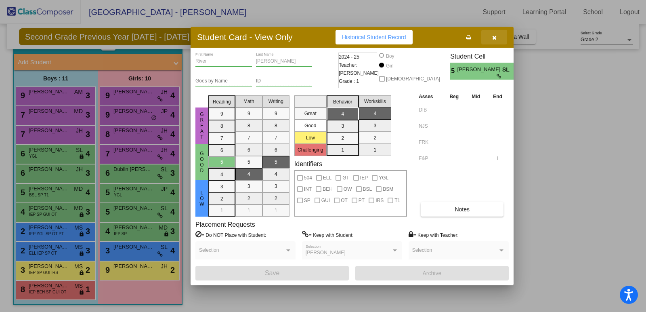
click at [490, 35] on button "button" at bounding box center [494, 37] width 26 height 15
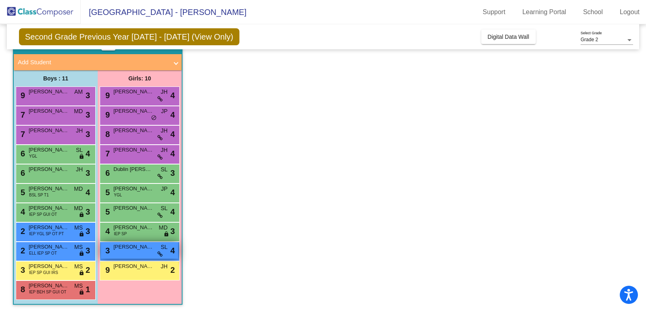
click at [120, 251] on div "3 [PERSON_NAME] SL lock do_not_disturb_alt 4" at bounding box center [139, 250] width 77 height 17
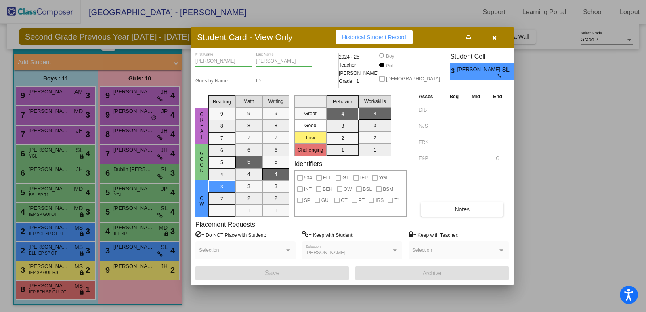
click at [497, 34] on button "button" at bounding box center [494, 37] width 26 height 15
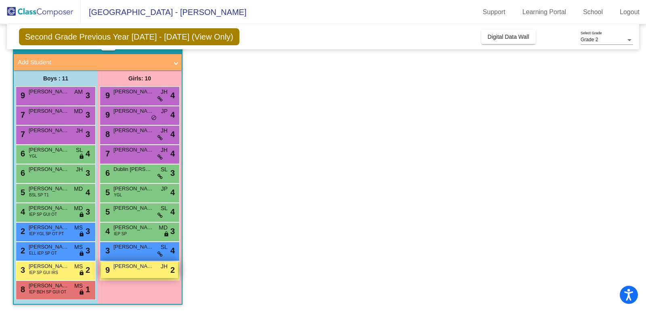
click at [121, 266] on span "[PERSON_NAME] [PERSON_NAME]" at bounding box center [133, 266] width 40 height 8
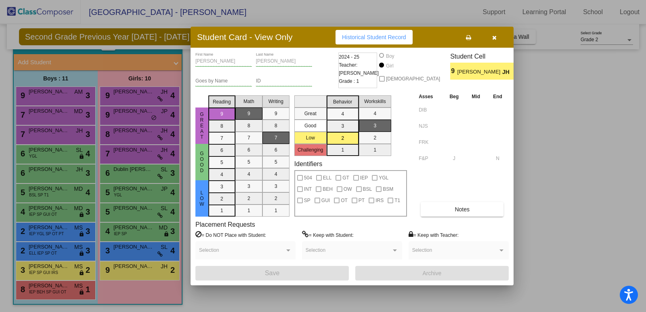
click at [494, 39] on icon "button" at bounding box center [494, 38] width 4 height 6
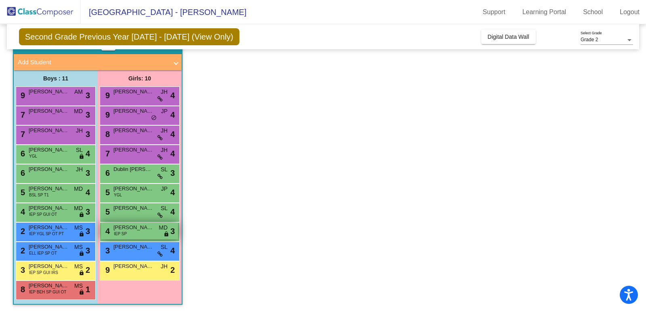
click at [125, 233] on span "IEP SP" at bounding box center [120, 234] width 13 height 6
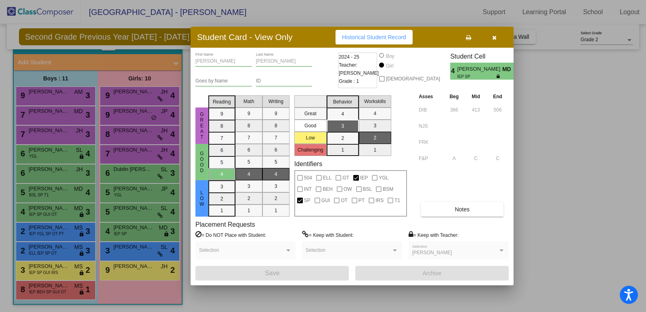
click at [493, 36] on icon "button" at bounding box center [494, 38] width 4 height 6
